Goal: Task Accomplishment & Management: Manage account settings

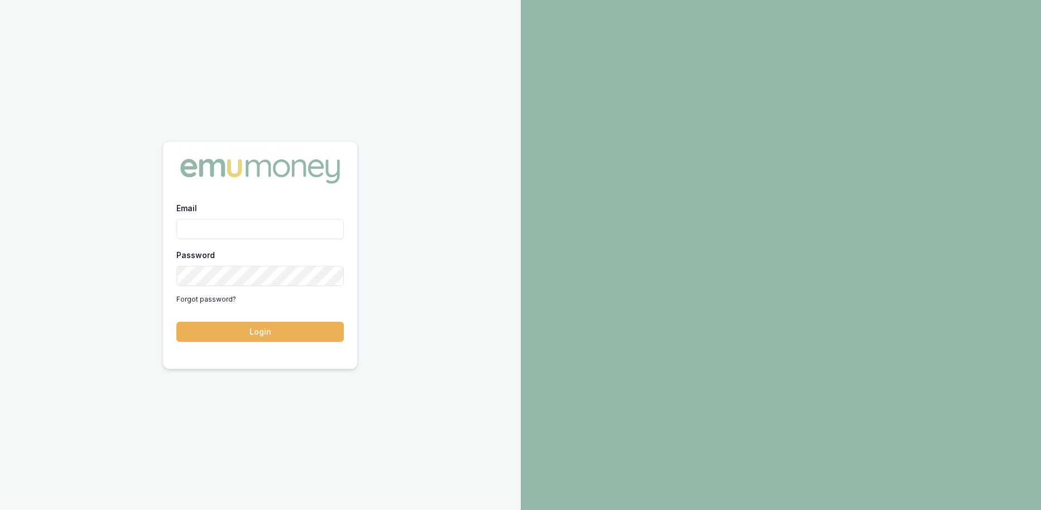
click at [210, 228] on input "Email" at bounding box center [259, 229] width 167 height 20
type input "p"
type input "[PERSON_NAME][EMAIL_ADDRESS][DOMAIN_NAME]"
click at [176, 322] on button "Login" at bounding box center [259, 332] width 167 height 20
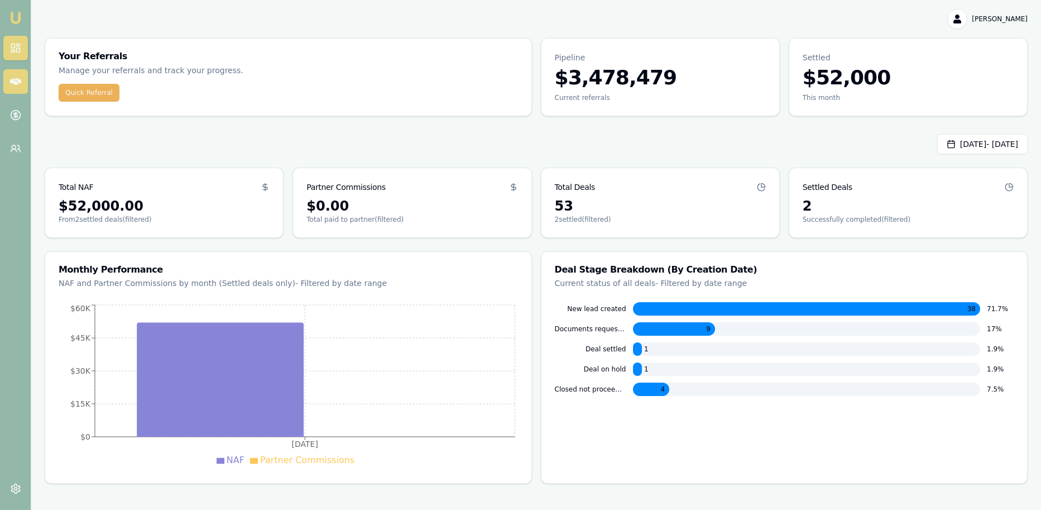
click at [18, 73] on link at bounding box center [15, 81] width 25 height 25
